Goal: Find contact information: Find contact information

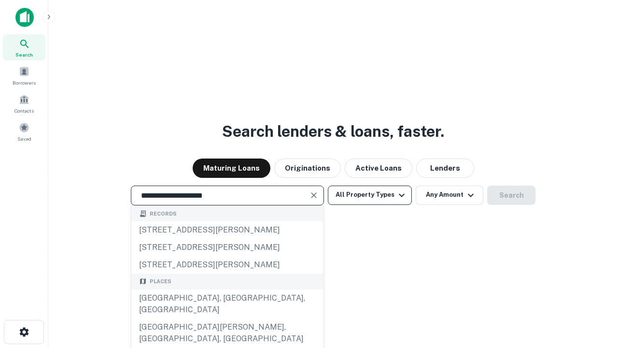
click at [227, 318] on div "[GEOGRAPHIC_DATA], [GEOGRAPHIC_DATA], [GEOGRAPHIC_DATA]" at bounding box center [227, 303] width 192 height 29
type input "**********"
click at [370, 195] on button "All Property Types" at bounding box center [370, 194] width 84 height 19
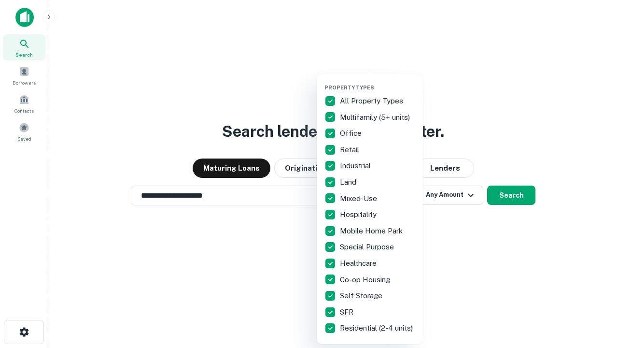
click at [378, 81] on button "button" at bounding box center [378, 81] width 106 height 0
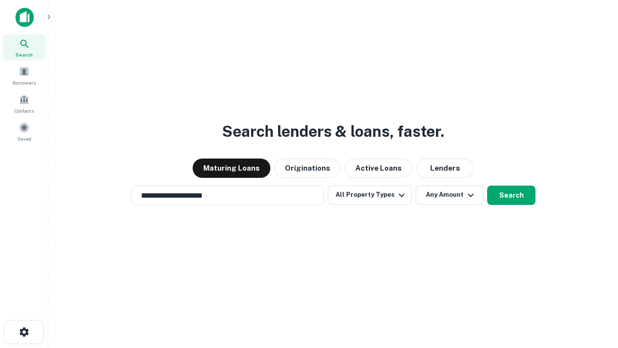
scroll to position [15, 0]
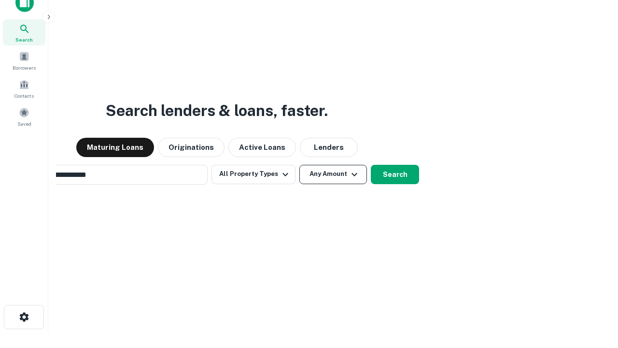
click at [299, 165] on button "Any Amount" at bounding box center [333, 174] width 68 height 19
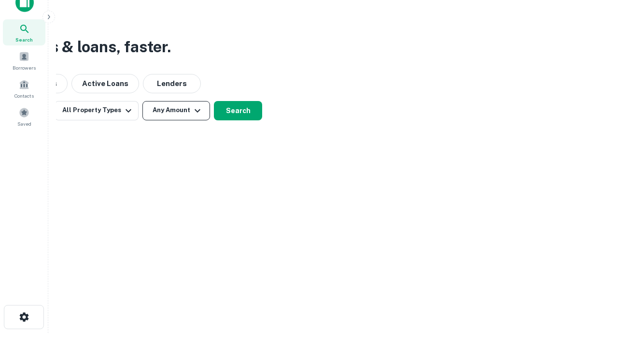
scroll to position [15, 0]
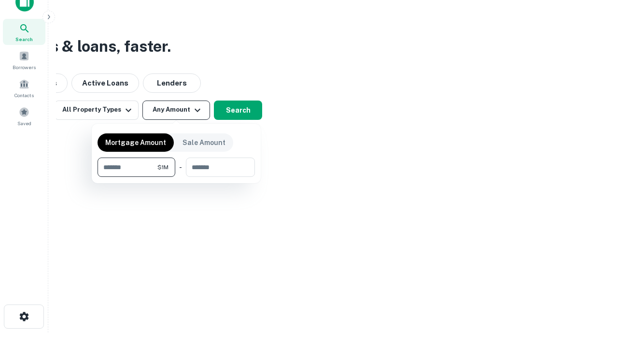
type input "*******"
click at [176, 177] on button "button" at bounding box center [176, 177] width 157 height 0
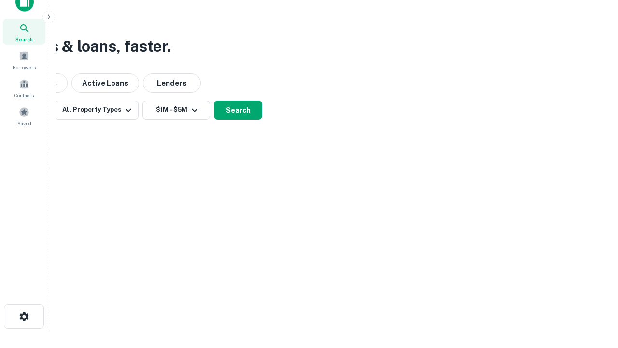
scroll to position [15, 0]
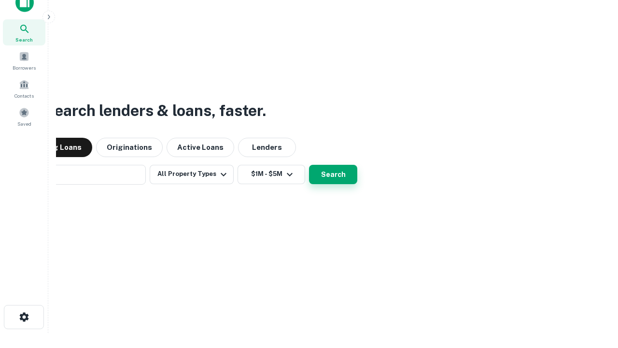
click at [309, 165] on button "Search" at bounding box center [333, 174] width 48 height 19
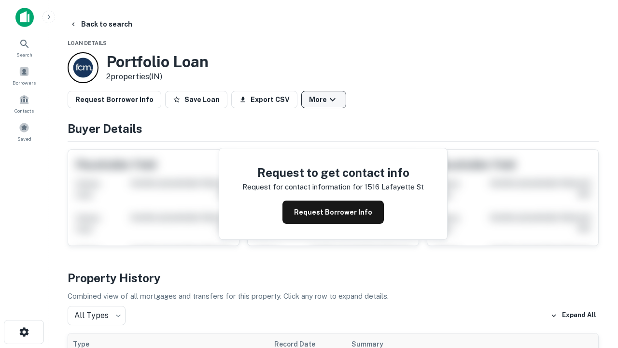
click at [324, 100] on button "More" at bounding box center [323, 99] width 45 height 17
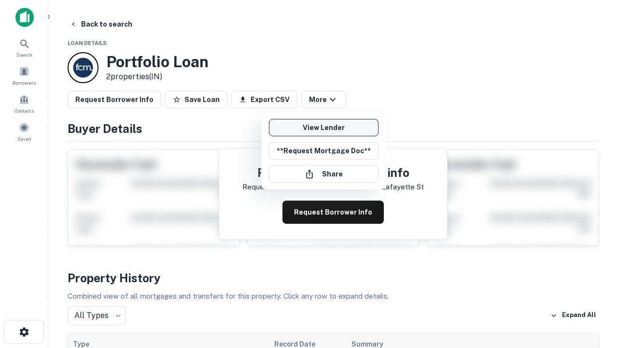
click at [324, 128] on link "View Lender" at bounding box center [324, 127] width 110 height 17
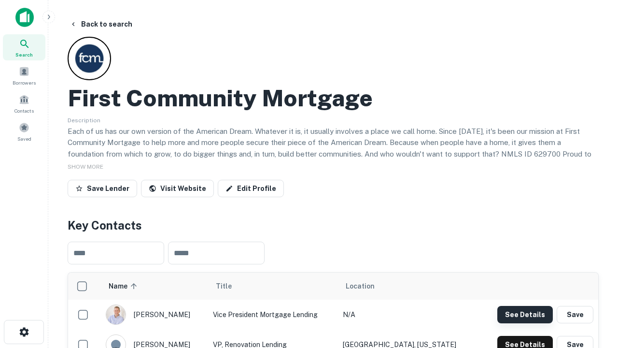
click at [525, 314] on button "See Details" at bounding box center [526, 314] width 56 height 17
click at [24, 332] on icon "button" at bounding box center [24, 332] width 12 height 12
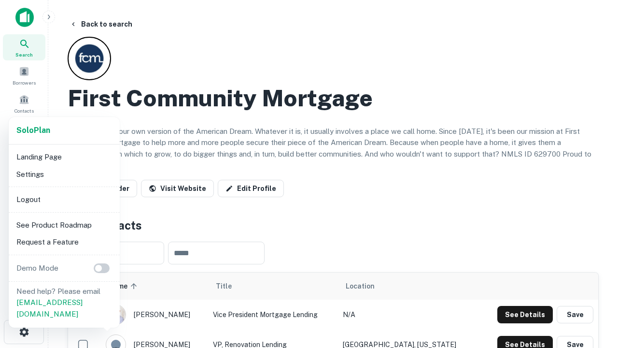
click at [64, 199] on li "Logout" at bounding box center [64, 199] width 103 height 17
